Goal: Information Seeking & Learning: Learn about a topic

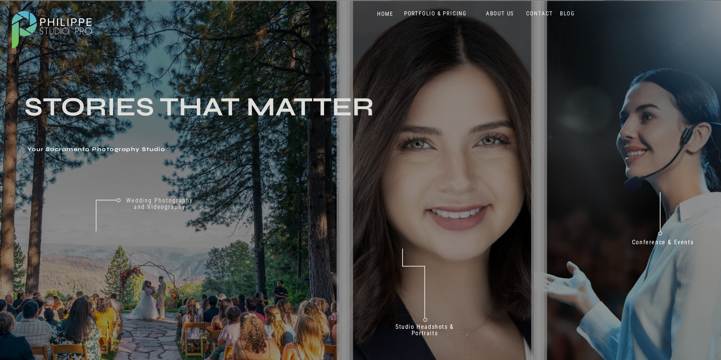
click at [651, 242] on nav "Conference & Events" at bounding box center [663, 244] width 72 height 10
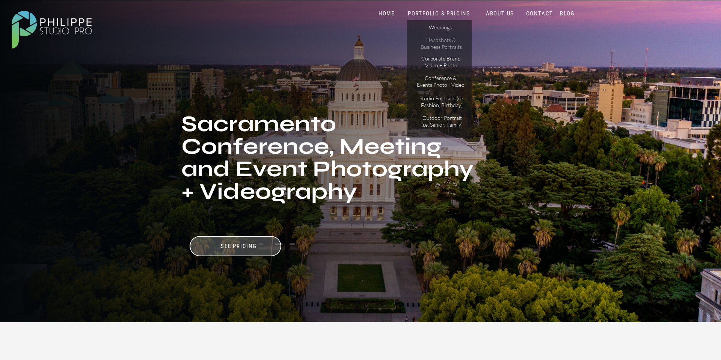
click at [448, 46] on p "Headshots & Business Portraits" at bounding box center [441, 43] width 42 height 13
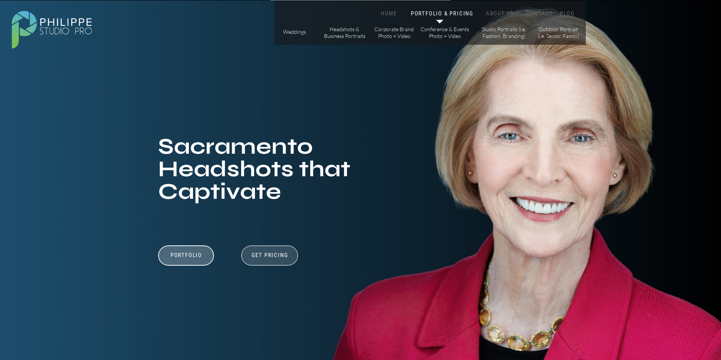
click at [280, 261] on div at bounding box center [269, 255] width 57 height 20
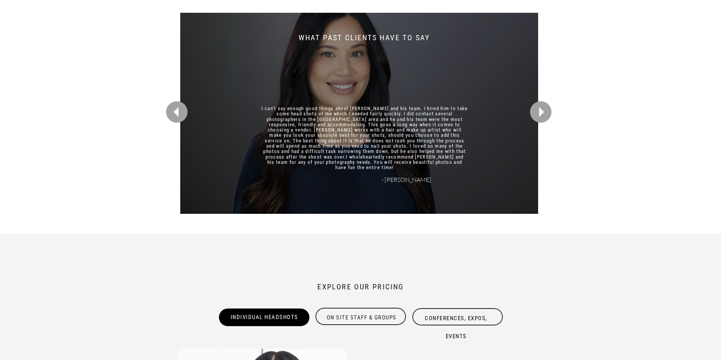
scroll to position [2157, 0]
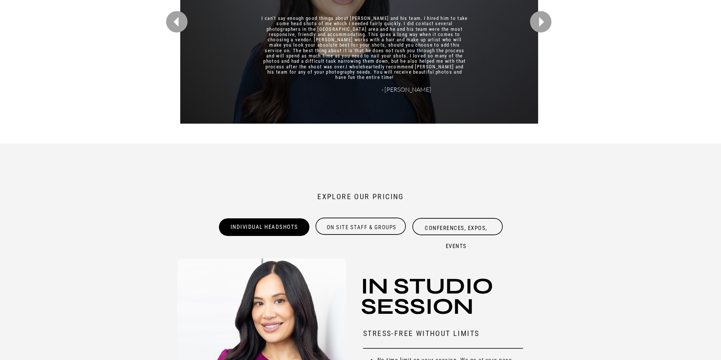
click at [377, 228] on div "On site Staff & Groups" at bounding box center [361, 226] width 92 height 15
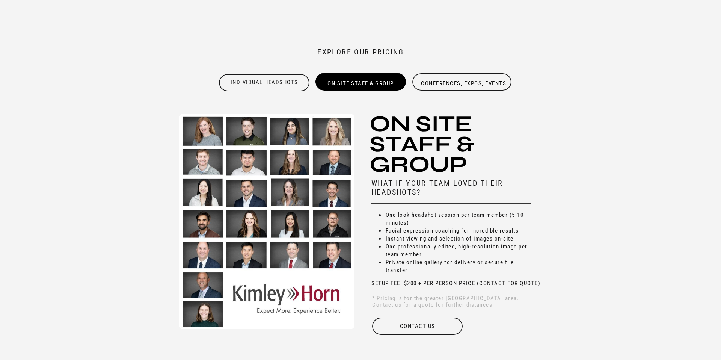
scroll to position [2297, 0]
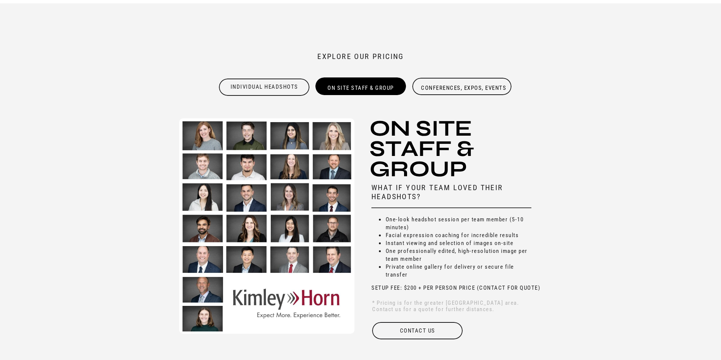
click at [447, 88] on div "Conferences, Expos, Events" at bounding box center [464, 87] width 92 height 17
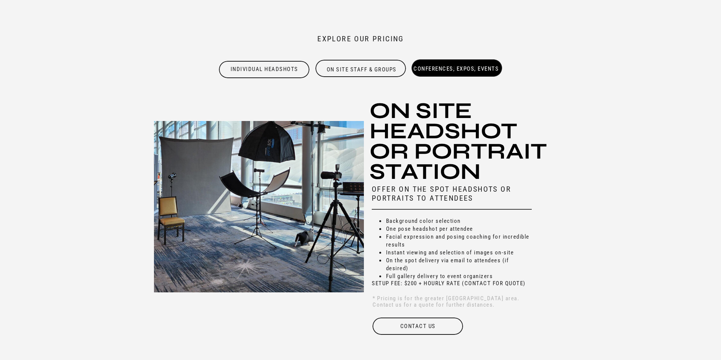
scroll to position [2324, 0]
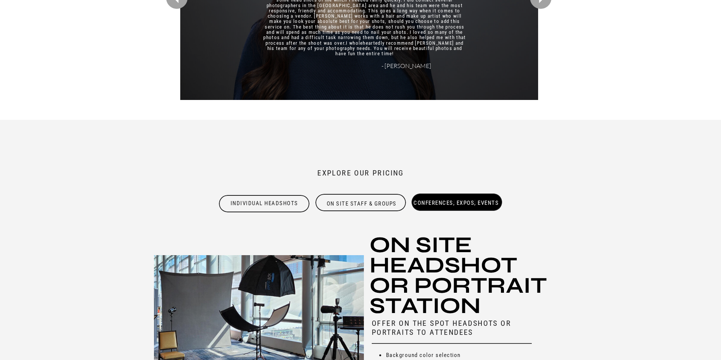
click at [284, 203] on div "Individual Headshots" at bounding box center [264, 202] width 92 height 15
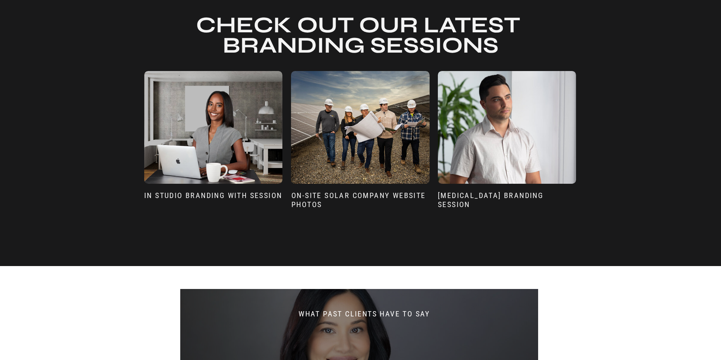
scroll to position [1700, 0]
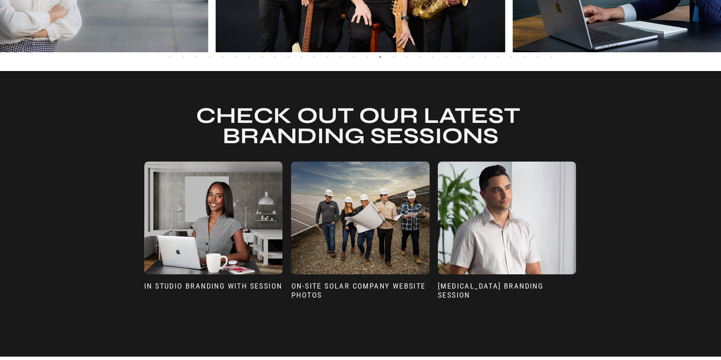
click at [365, 238] on div at bounding box center [360, 218] width 139 height 113
click at [362, 217] on div at bounding box center [360, 218] width 139 height 113
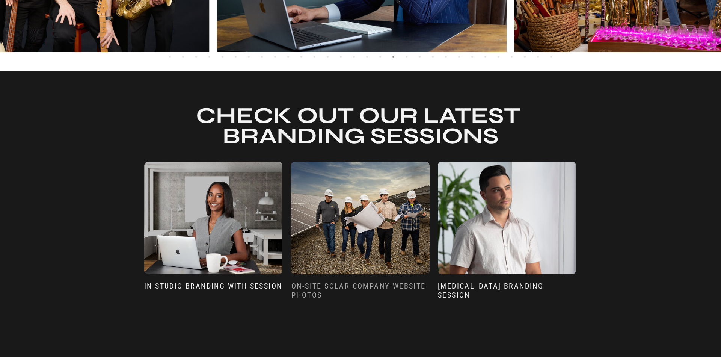
click at [334, 283] on h3 "On-Site Solar Company Website Photos" at bounding box center [360, 292] width 138 height 23
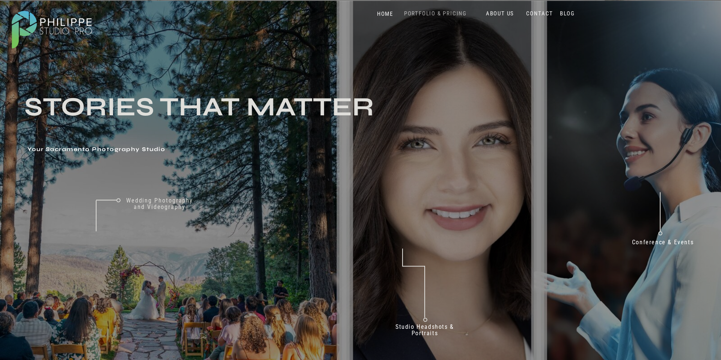
click at [444, 12] on nav "PORTFOLIO & PRICING" at bounding box center [435, 13] width 69 height 7
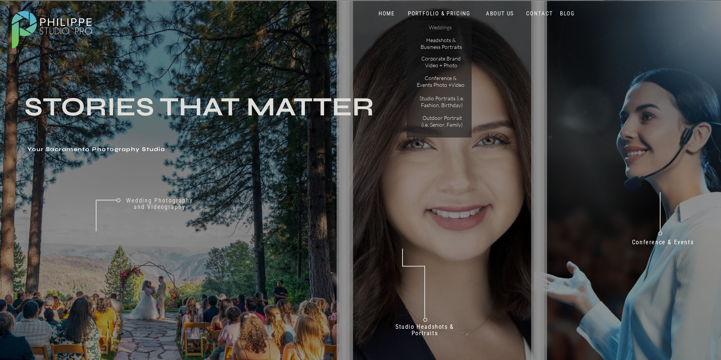
click at [444, 24] on p "Weddings" at bounding box center [440, 28] width 42 height 8
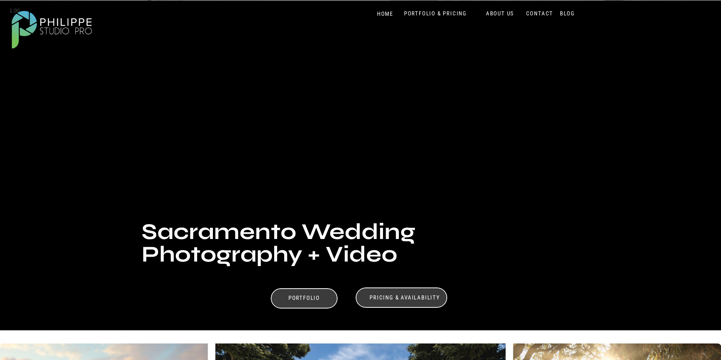
scroll to position [118, 0]
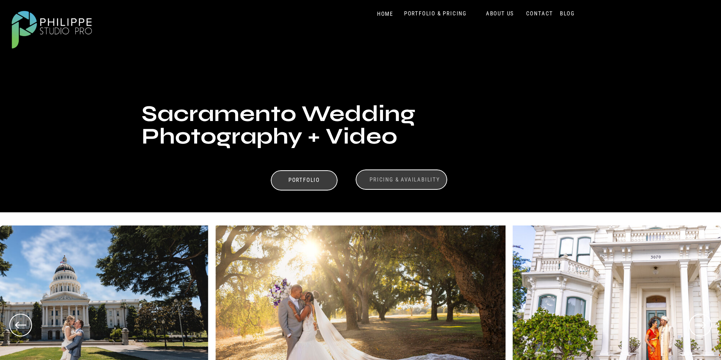
click at [409, 180] on h3 "Pricing & Availability" at bounding box center [404, 179] width 75 height 7
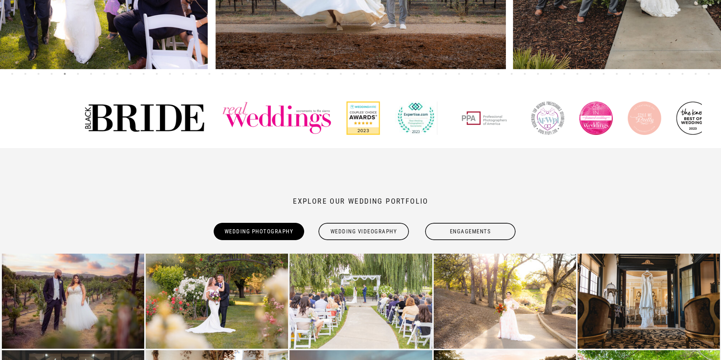
scroll to position [0, 0]
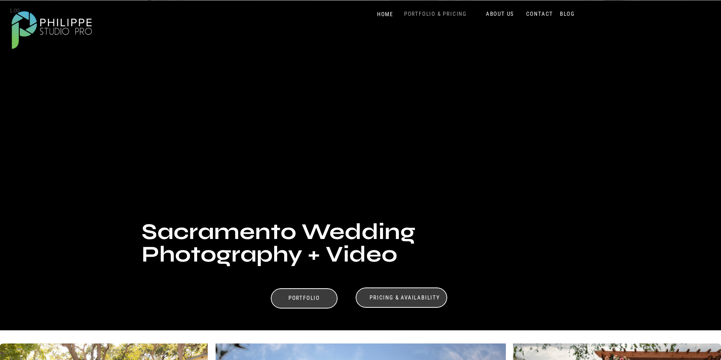
click at [418, 15] on nav "PORTFOLIO & PRICING" at bounding box center [435, 14] width 69 height 7
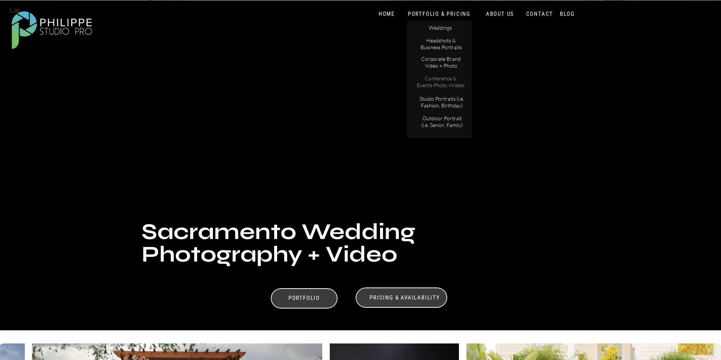
click at [448, 79] on p "Conference & Events Photo +Video" at bounding box center [441, 81] width 48 height 13
